Goal: Task Accomplishment & Management: Complete application form

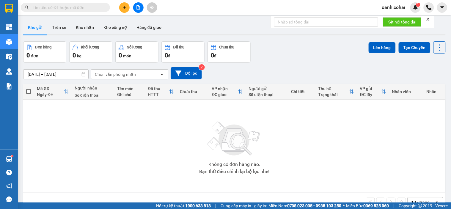
click at [353, 56] on div "Đơn hàng 0 đơn Khối lượng 0 kg Số lượng 0 món Đã thu 0 đ Chưa thu 0 đ Lên hàng …" at bounding box center [234, 51] width 422 height 21
drag, startPoint x: 127, startPoint y: 7, endPoint x: 123, endPoint y: 7, distance: 3.6
click at [123, 7] on button at bounding box center [124, 7] width 10 height 10
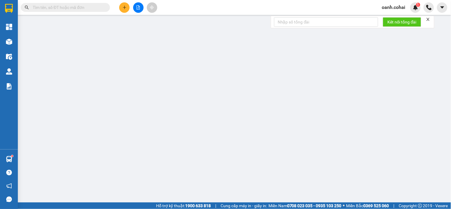
click at [124, 8] on div "Cần tạo đơn hàng để có thể xuất hóa đơn điện tử Xác nhận tạo đơn hàng? Quay lại…" at bounding box center [225, 104] width 451 height 209
click at [122, 9] on div "Cần tạo đơn hàng để có thể xuất hóa đơn điện tử Xác nhận tạo đơn hàng? Quay lại…" at bounding box center [225, 104] width 451 height 209
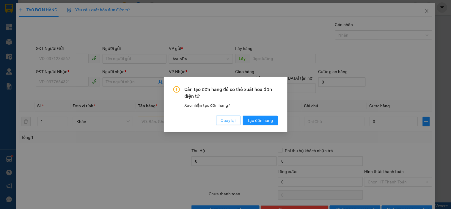
click at [226, 122] on span "Quay lại" at bounding box center [228, 120] width 15 height 7
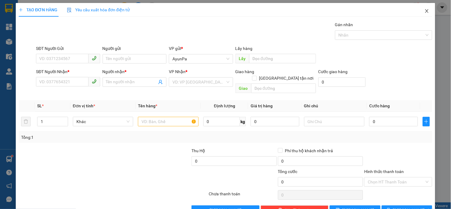
click at [425, 10] on icon "close" at bounding box center [426, 11] width 3 height 4
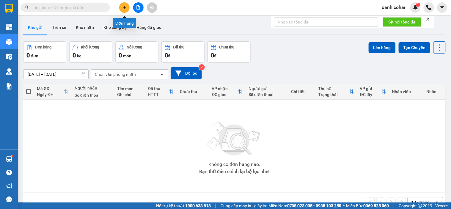
click at [128, 5] on button at bounding box center [124, 7] width 10 height 10
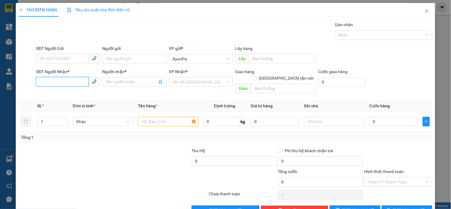
click at [76, 82] on input "SĐT Người Nhận *" at bounding box center [62, 82] width 52 height 10
type input "0913171065"
click at [58, 92] on div "0913171065 - MỘNG" at bounding box center [67, 94] width 56 height 7
type input "MỘNG"
type input "0913171065"
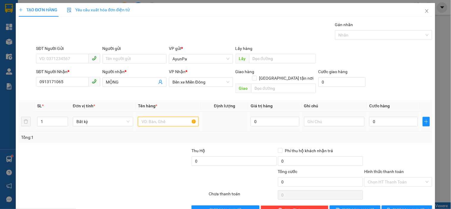
click at [173, 117] on input "text" at bounding box center [168, 122] width 60 height 10
type input "1bao"
click at [388, 117] on input "0" at bounding box center [393, 122] width 49 height 10
type input "5"
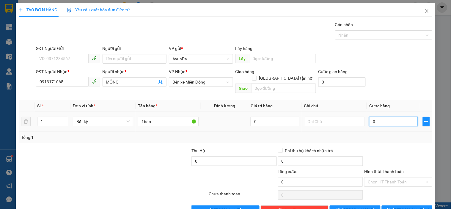
type input "5"
type input "50"
type input "50.000"
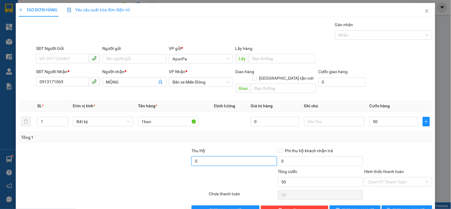
type input "50.000"
click at [233, 156] on input "0" at bounding box center [233, 161] width 85 height 10
type input "1.200.000"
click at [162, 177] on div at bounding box center [173, 178] width 69 height 21
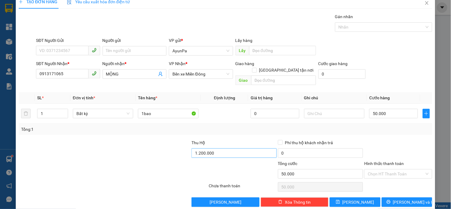
scroll to position [11, 0]
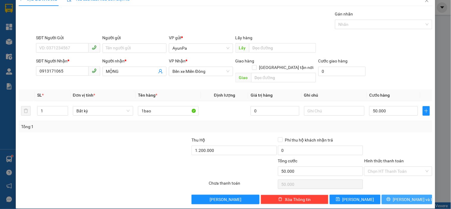
click at [387, 195] on button "[PERSON_NAME] và In" at bounding box center [406, 200] width 50 height 10
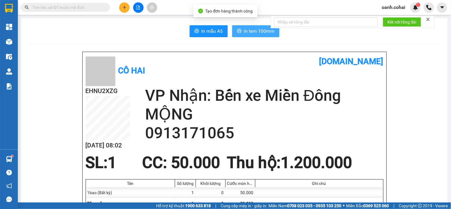
click at [260, 33] on span "In tem 100mm" at bounding box center [259, 30] width 31 height 7
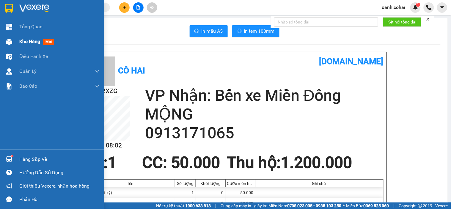
click at [31, 40] on span "Kho hàng" at bounding box center [29, 42] width 21 height 6
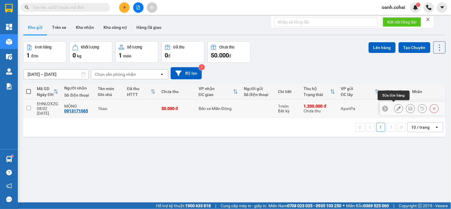
click at [396, 106] on icon at bounding box center [398, 108] width 4 height 4
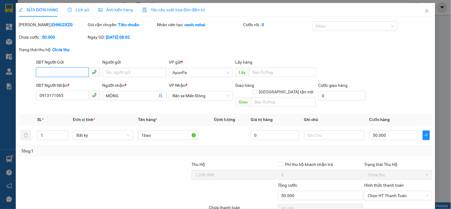
click at [75, 71] on input "SĐT Người Gửi" at bounding box center [62, 72] width 52 height 10
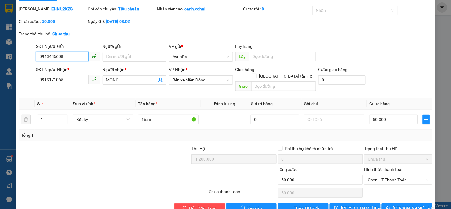
scroll to position [24, 0]
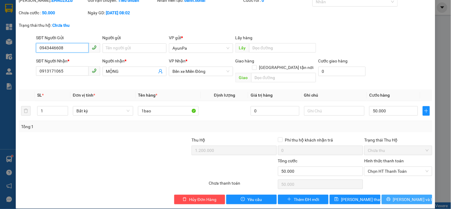
type input "0943446608"
click at [389, 195] on button "[PERSON_NAME] và In" at bounding box center [406, 200] width 50 height 10
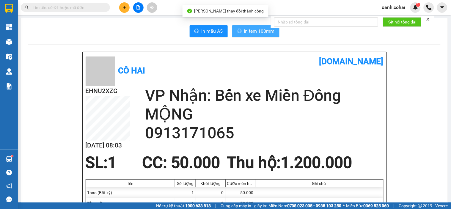
click at [257, 29] on span "In tem 100mm" at bounding box center [259, 30] width 31 height 7
